Goal: Use online tool/utility: Use online tool/utility

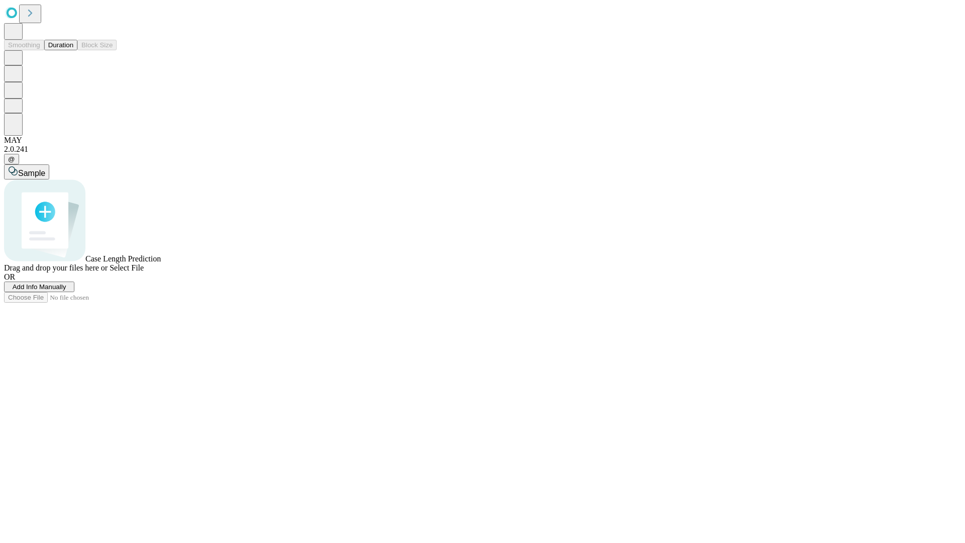
click at [73, 50] on button "Duration" at bounding box center [60, 45] width 33 height 11
click at [66, 290] on span "Add Info Manually" at bounding box center [40, 287] width 54 height 8
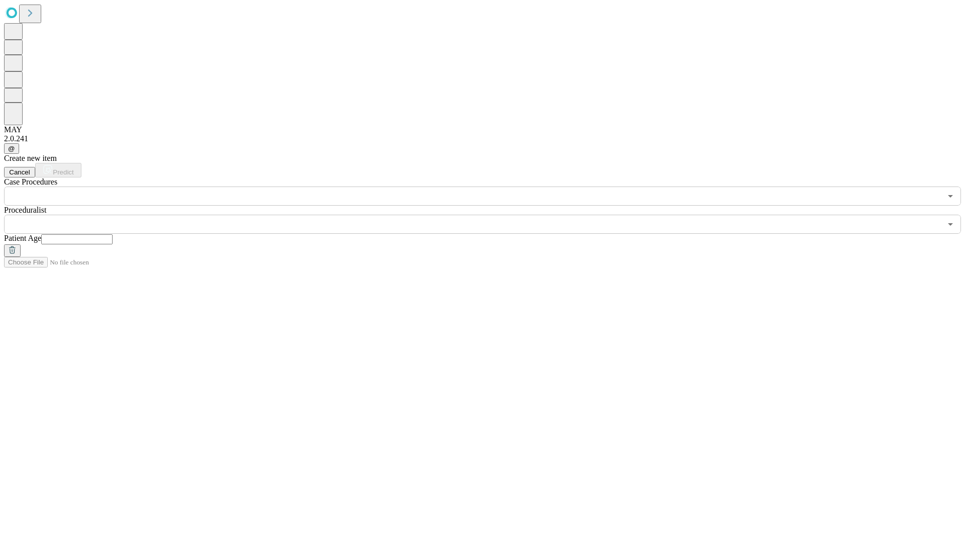
click at [113, 234] on input "text" at bounding box center [76, 239] width 71 height 10
type input "**"
click at [489, 215] on input "text" at bounding box center [472, 224] width 937 height 19
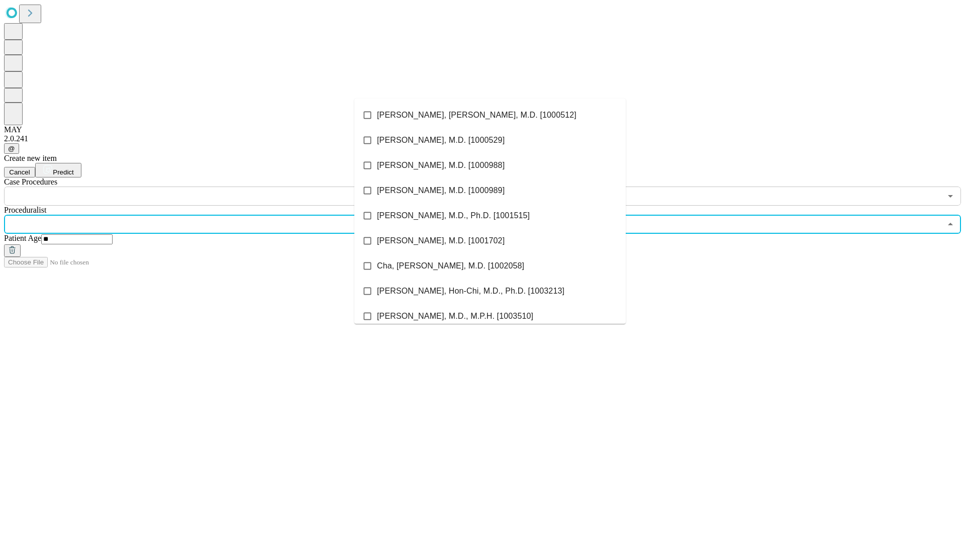
click at [490, 115] on li "[PERSON_NAME], [PERSON_NAME], M.D. [1000512]" at bounding box center [489, 114] width 271 height 25
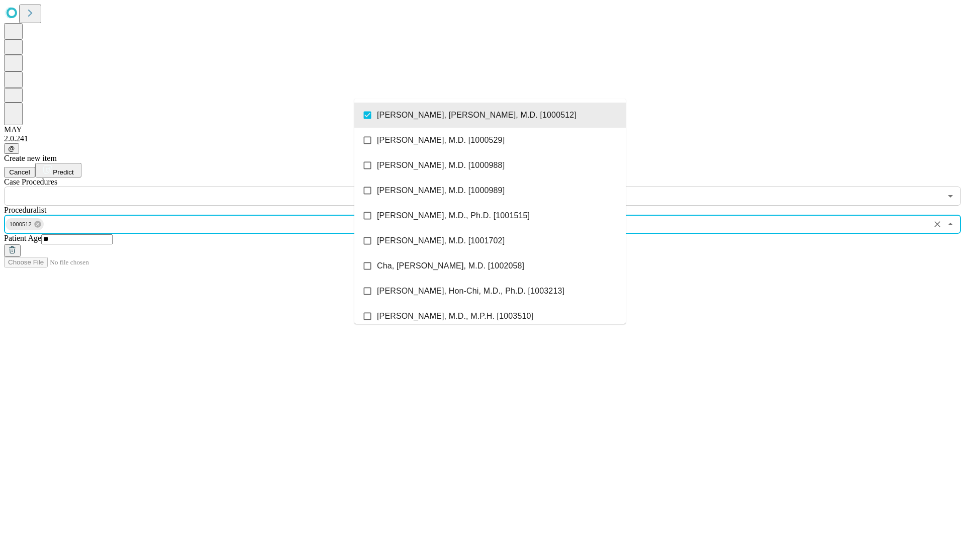
click at [211, 186] on input "text" at bounding box center [472, 195] width 937 height 19
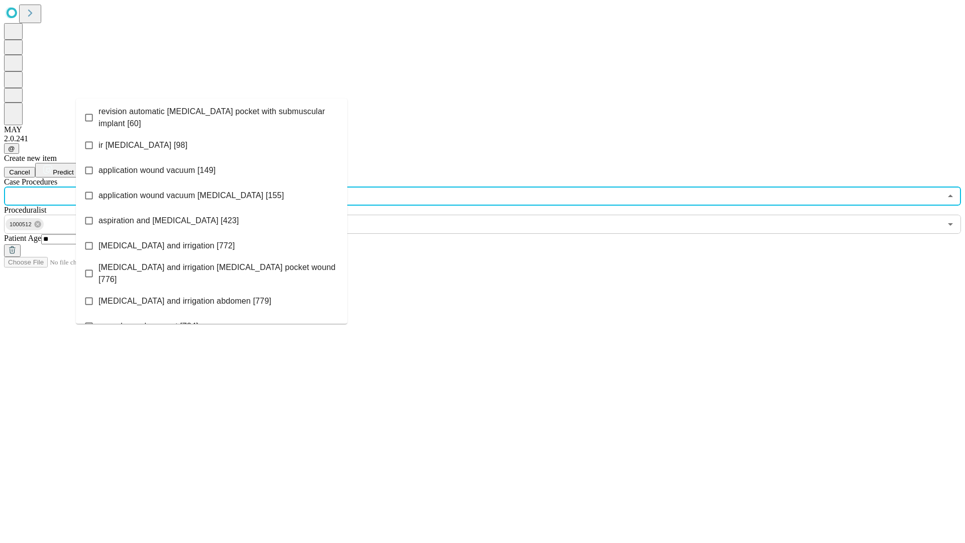
click at [212, 115] on span "revision automatic [MEDICAL_DATA] pocket with submuscular implant [60]" at bounding box center [218, 118] width 241 height 24
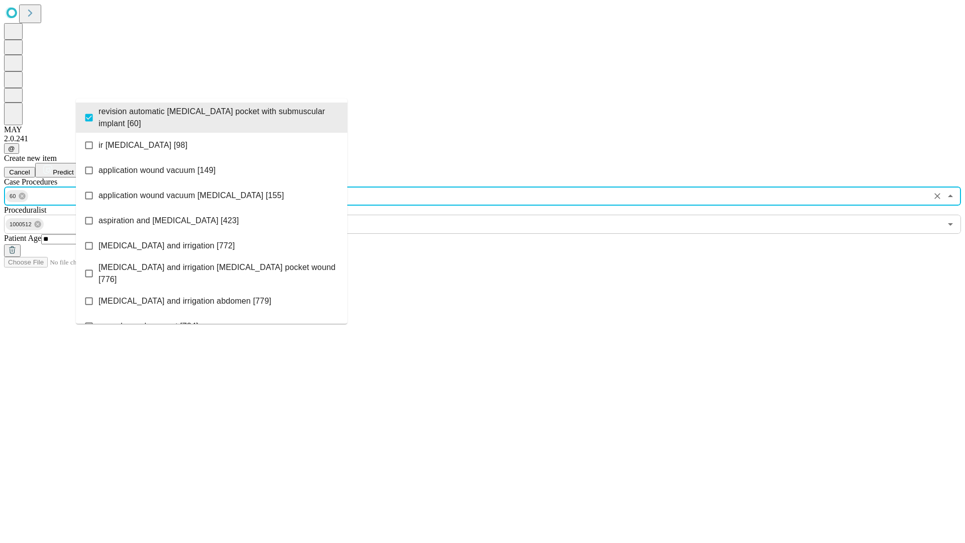
click at [73, 168] on span "Predict" at bounding box center [63, 172] width 21 height 8
